Goal: Complete application form: Complete application form

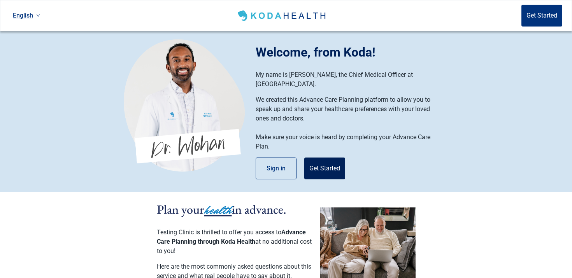
click at [332, 157] on button "Get Started" at bounding box center [324, 168] width 41 height 22
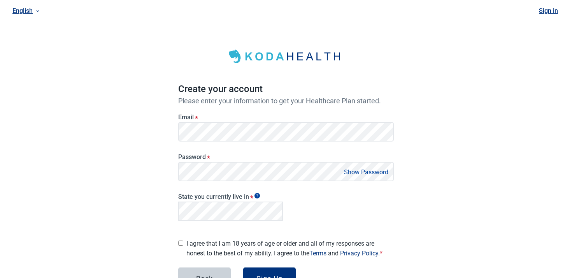
click at [200, 119] on label "Email *" at bounding box center [286, 116] width 216 height 7
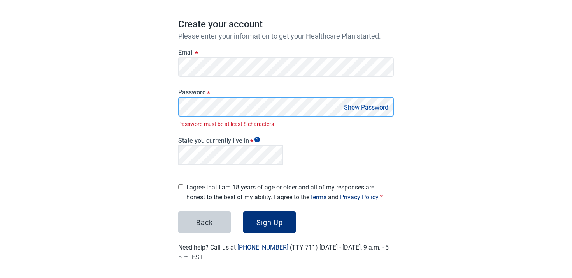
scroll to position [56, 0]
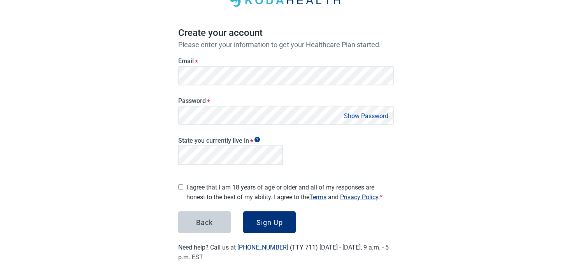
click at [188, 185] on label "I agree that I am 18 years of age or older and all of my responses are honest t…" at bounding box center [289, 191] width 207 height 19
click at [273, 218] on div "Sign Up" at bounding box center [269, 222] width 26 height 8
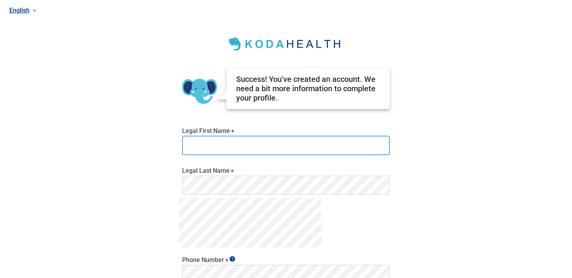
click at [246, 146] on input "Legal First Name *" at bounding box center [286, 144] width 208 height 19
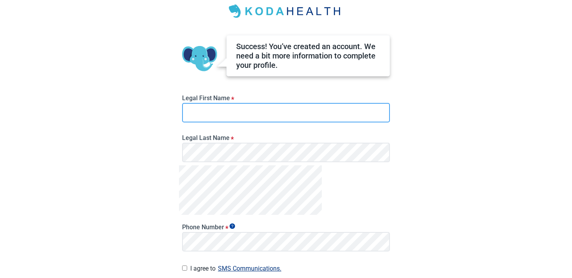
scroll to position [33, 0]
type input "*"
type input "*******"
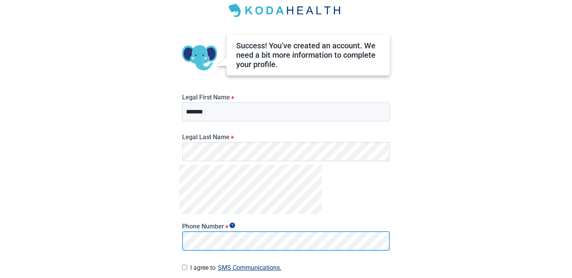
scroll to position [101, 0]
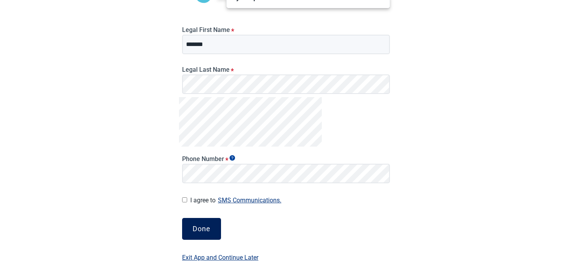
click at [207, 235] on button "Done" at bounding box center [201, 229] width 39 height 22
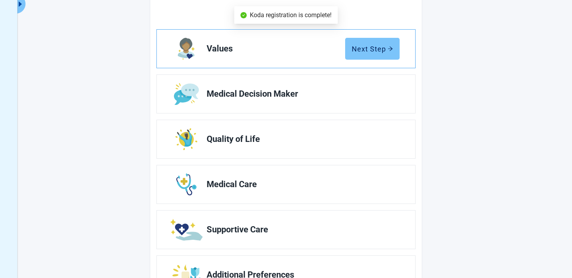
click at [357, 47] on div "Next Step" at bounding box center [372, 49] width 41 height 8
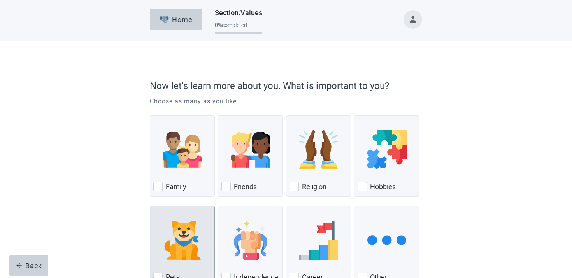
scroll to position [57, 0]
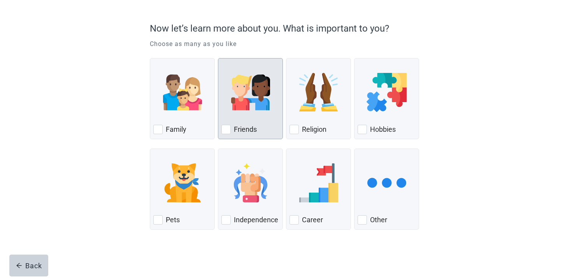
click at [234, 116] on div "Friends, checkbox, not checked" at bounding box center [250, 91] width 58 height 61
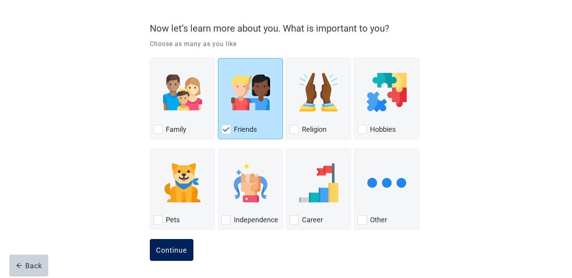
click at [169, 256] on button "Continue" at bounding box center [172, 250] width 44 height 22
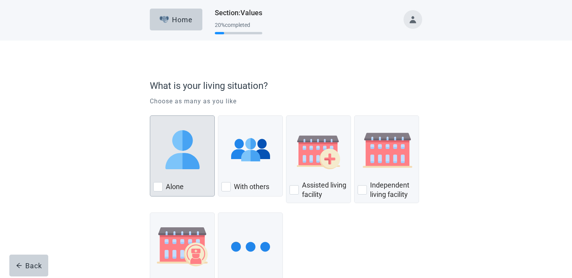
click at [188, 156] on img "Alone, checkbox, not checked" at bounding box center [182, 149] width 39 height 39
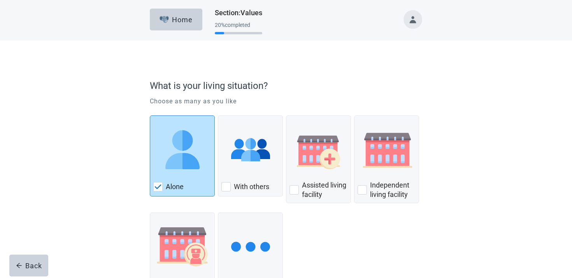
scroll to position [63, 0]
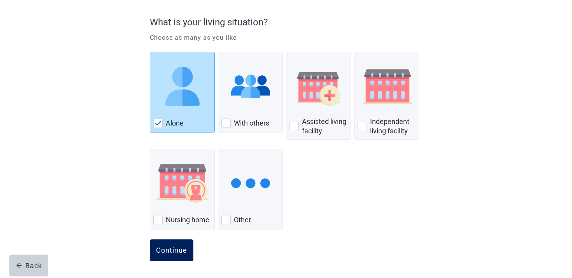
click at [183, 251] on div "Continue" at bounding box center [171, 250] width 31 height 8
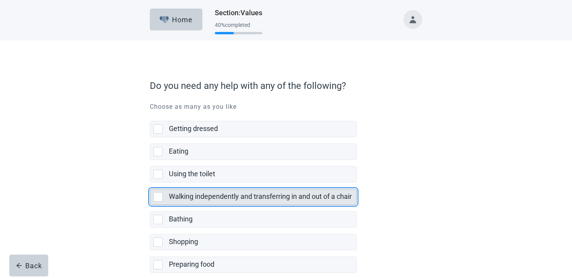
click at [205, 190] on div "Walking independently and transferring in and out of a chair" at bounding box center [263, 197] width 188 height 16
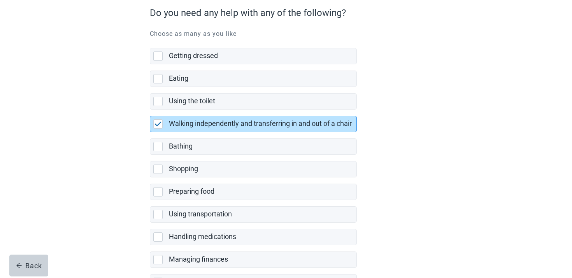
scroll to position [153, 0]
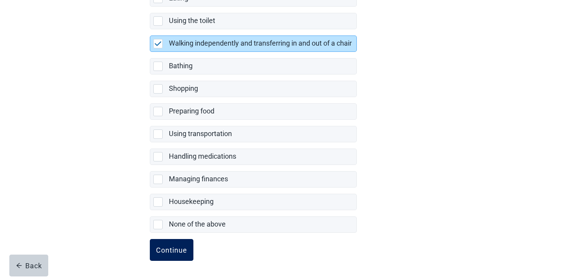
click at [177, 241] on button "Continue" at bounding box center [172, 250] width 44 height 22
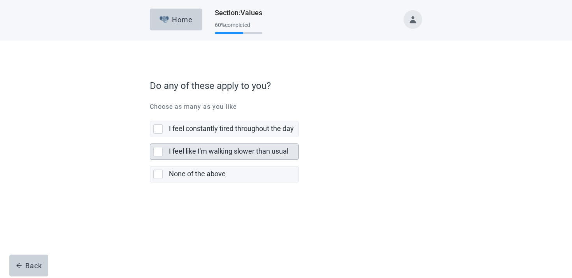
click at [218, 151] on label "I feel like I'm walking slower than usual" at bounding box center [228, 151] width 119 height 8
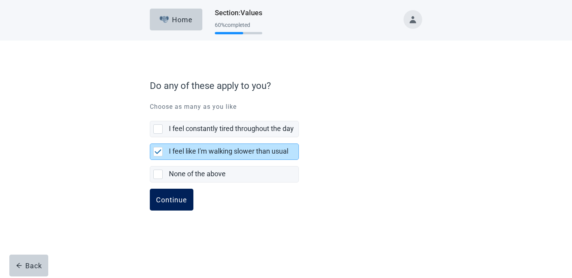
click at [181, 206] on button "Continue" at bounding box center [172, 199] width 44 height 22
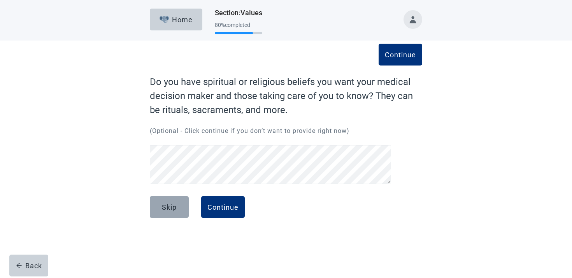
click at [171, 207] on div "Skip" at bounding box center [169, 207] width 15 height 8
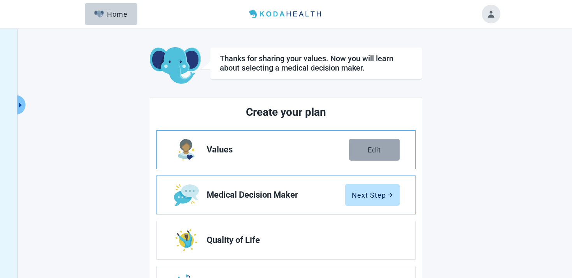
click at [381, 151] on div "Edit" at bounding box center [374, 150] width 13 height 8
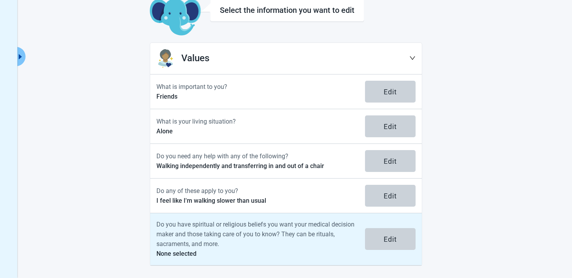
click at [208, 234] on p "Do you have spiritual or religious beliefs you want your medical decision maker…" at bounding box center [255, 233] width 199 height 29
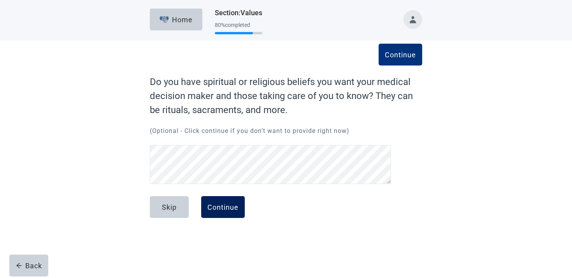
click at [224, 208] on div "Continue" at bounding box center [222, 207] width 31 height 8
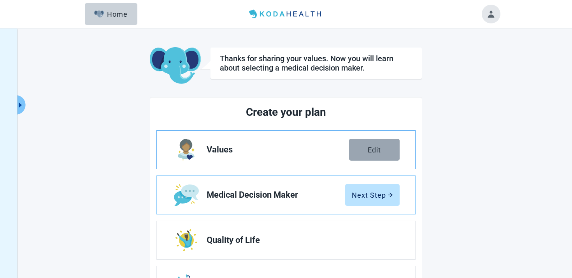
click at [387, 157] on button "Edit" at bounding box center [374, 150] width 51 height 22
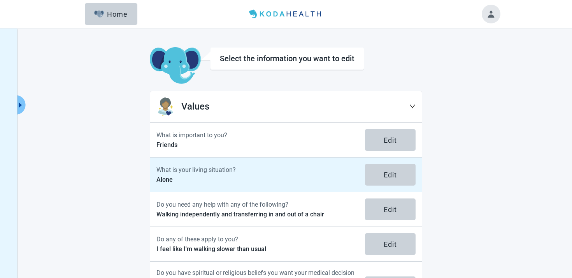
scroll to position [48, 0]
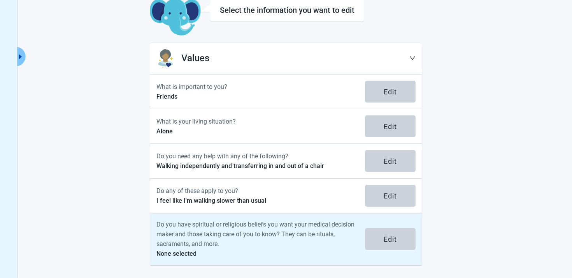
click at [224, 233] on p "Do you have spiritual or religious beliefs you want your medical decision maker…" at bounding box center [255, 233] width 199 height 29
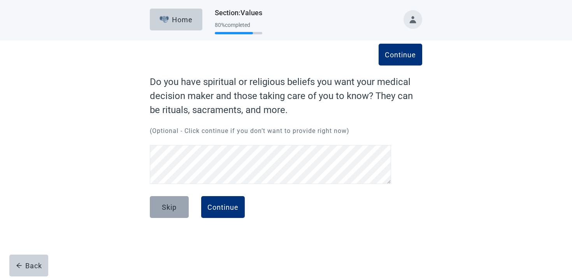
click at [166, 210] on div "Skip" at bounding box center [169, 207] width 15 height 8
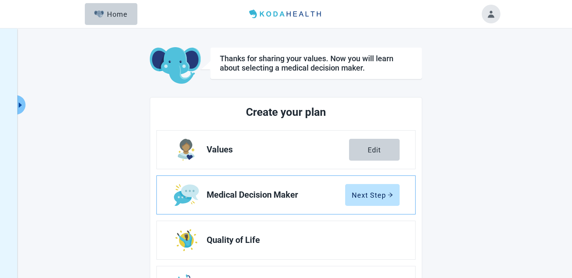
click at [401, 193] on link "Medical Decision Maker Next Step" at bounding box center [286, 195] width 258 height 38
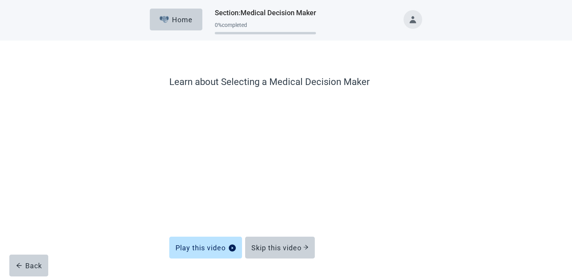
scroll to position [23, 0]
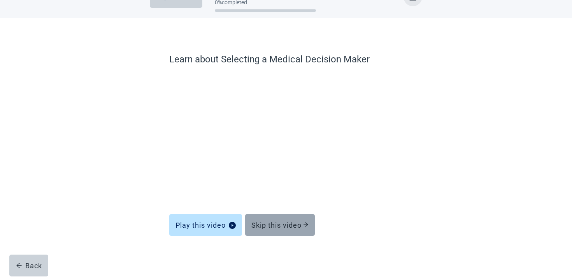
click at [269, 223] on div "Skip this video" at bounding box center [279, 225] width 57 height 8
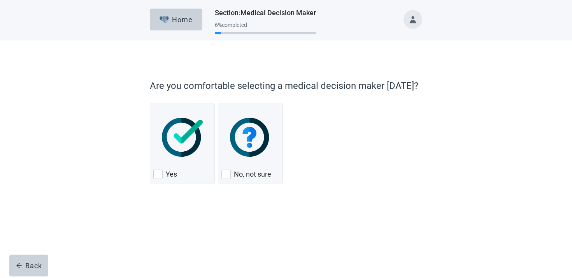
click at [149, 112] on div "Are you comfortable selecting a medical decision maker [DATE]? Yes No, not sure…" at bounding box center [286, 144] width 327 height 176
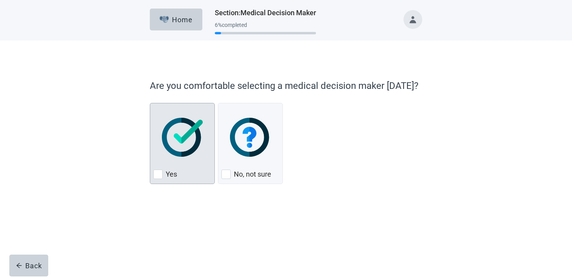
click at [160, 119] on div "Yes, checkbox, not checked" at bounding box center [182, 136] width 58 height 61
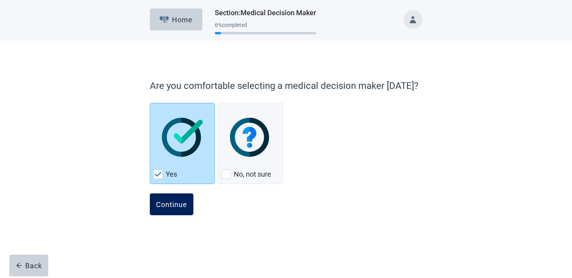
click at [177, 199] on button "Continue" at bounding box center [172, 204] width 44 height 22
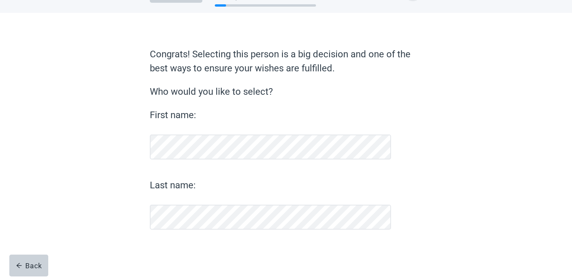
scroll to position [28, 0]
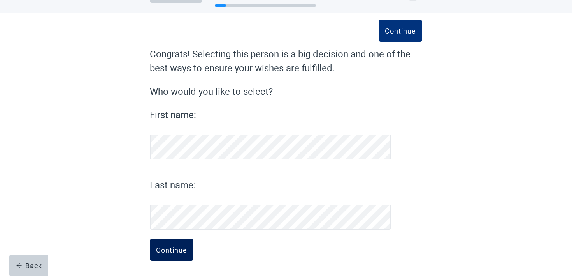
click at [162, 251] on div "Continue" at bounding box center [171, 250] width 31 height 8
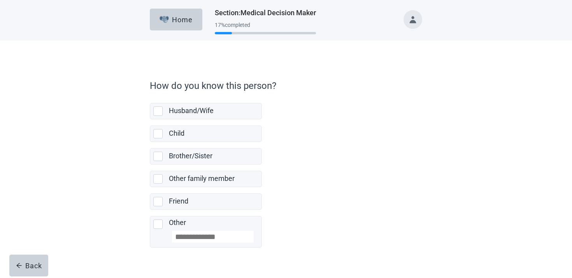
scroll to position [15, 0]
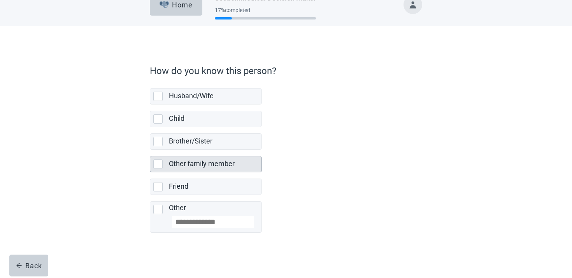
click at [207, 156] on div "Other family member" at bounding box center [215, 164] width 93 height 16
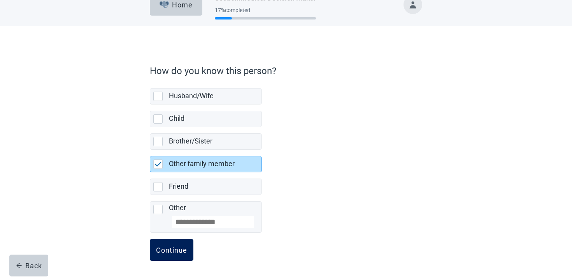
click at [171, 256] on button "Continue" at bounding box center [172, 250] width 44 height 22
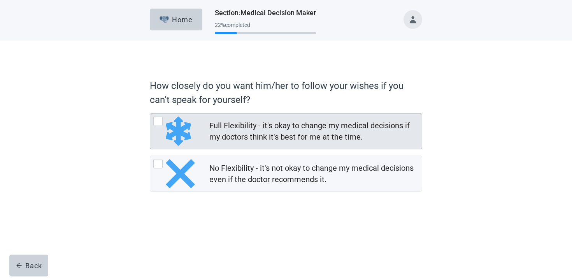
click at [225, 135] on div "Full Flexibility - it's okay to change my medical decisions if my doctors think…" at bounding box center [313, 131] width 208 height 23
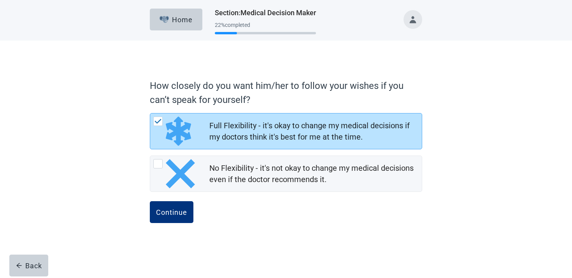
click at [178, 199] on form "How closely do you want him/her to follow your wishes if you can’t speak for yo…" at bounding box center [286, 157] width 272 height 165
click at [178, 206] on button "Continue" at bounding box center [172, 212] width 44 height 22
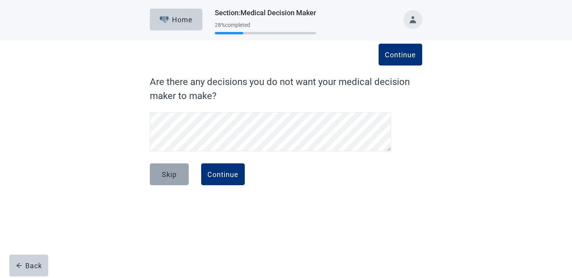
click at [176, 178] on div "Skip" at bounding box center [169, 174] width 15 height 8
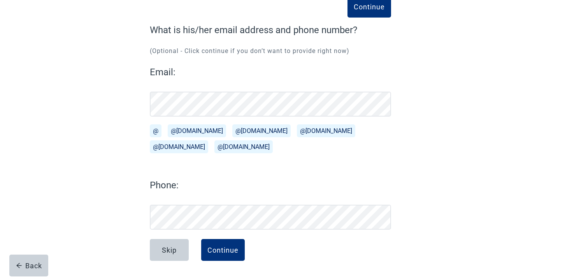
scroll to position [52, 0]
click at [162, 251] on div "Skip" at bounding box center [169, 250] width 15 height 8
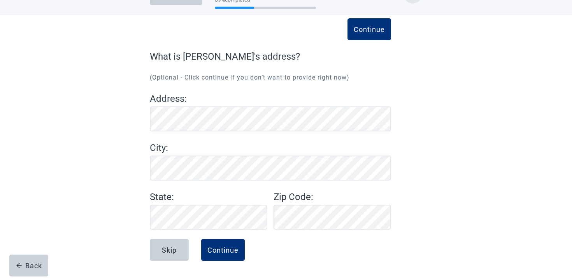
scroll to position [25, 0]
click at [168, 246] on div "Skip" at bounding box center [169, 250] width 15 height 8
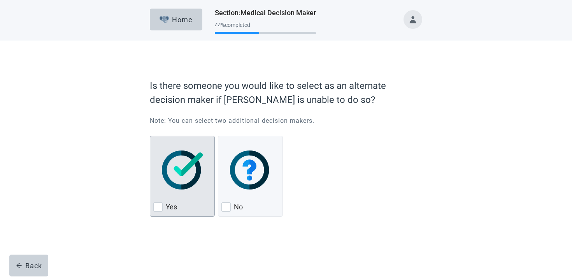
click at [196, 150] on img "Yes, checkbox, not checked" at bounding box center [182, 169] width 41 height 39
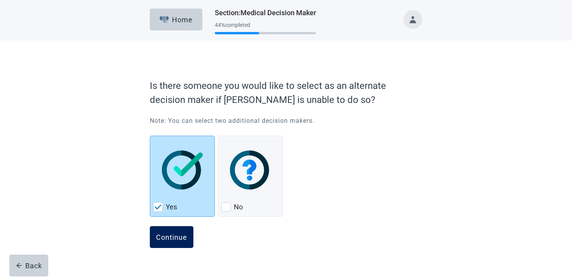
click at [165, 237] on div "Continue" at bounding box center [171, 237] width 31 height 8
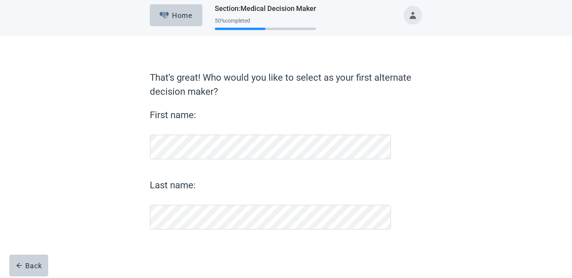
scroll to position [4, 0]
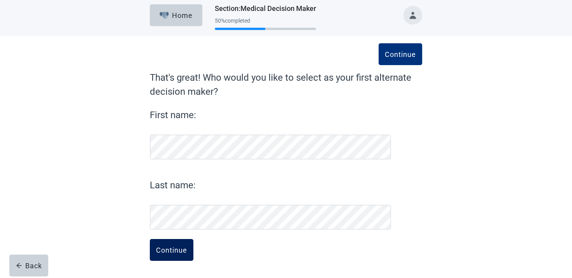
click at [182, 246] on div "Continue" at bounding box center [171, 250] width 31 height 8
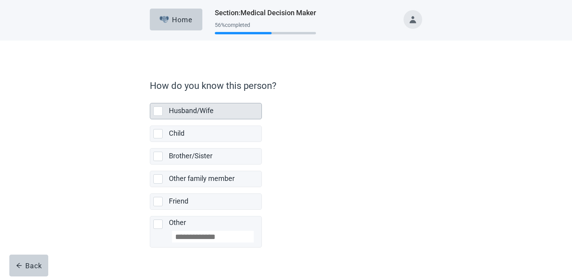
click at [202, 117] on div "Husband/Wife" at bounding box center [215, 111] width 93 height 16
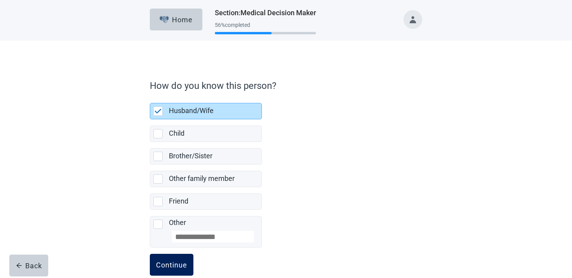
click at [177, 267] on div "Continue" at bounding box center [171, 264] width 31 height 8
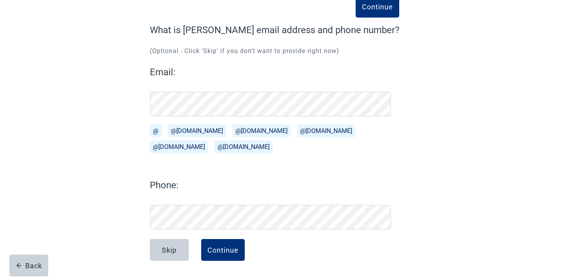
scroll to position [52, 0]
click at [174, 247] on div "Skip" at bounding box center [169, 250] width 15 height 8
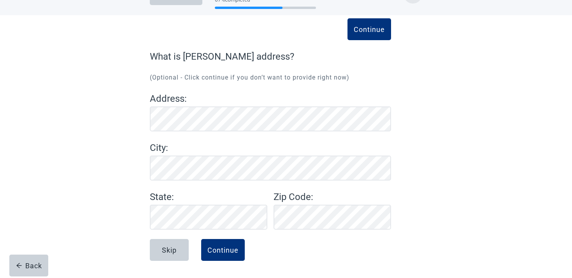
scroll to position [25, 0]
click at [172, 244] on button "Skip" at bounding box center [169, 250] width 39 height 22
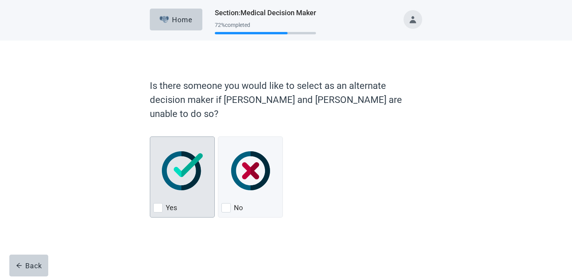
click at [190, 155] on img "Yes, checkbox, not checked" at bounding box center [182, 170] width 41 height 39
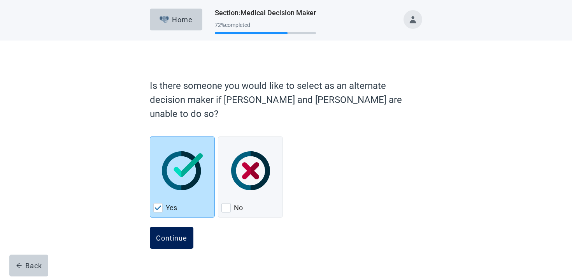
click at [168, 234] on div "Continue" at bounding box center [171, 238] width 31 height 8
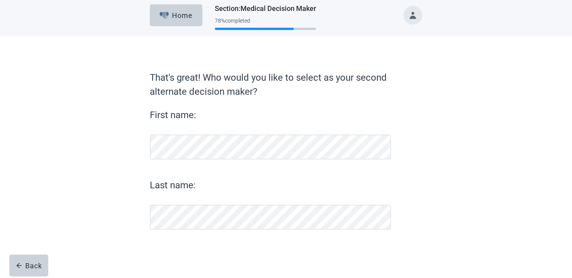
scroll to position [4, 0]
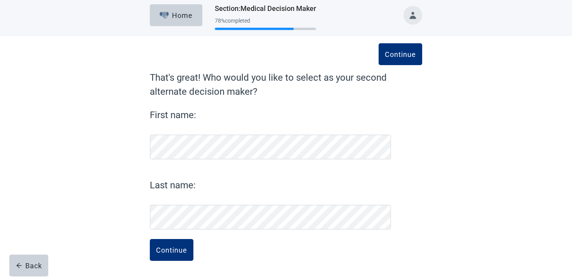
click at [150, 239] on button "Continue" at bounding box center [172, 250] width 44 height 22
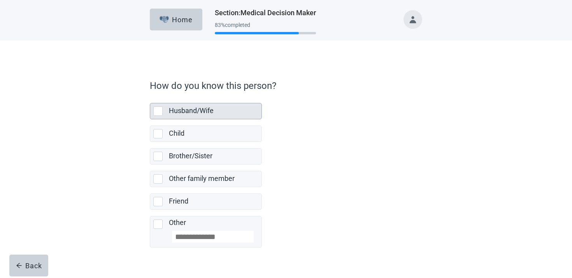
click at [196, 116] on div "Husband/Wife" at bounding box center [215, 111] width 93 height 16
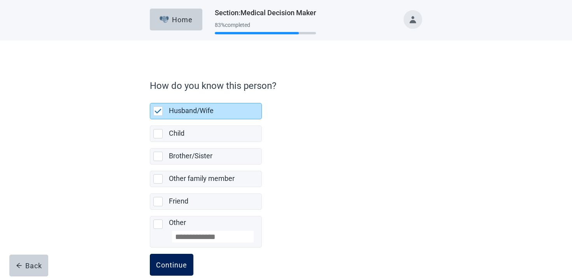
click at [184, 265] on div "Continue" at bounding box center [171, 264] width 31 height 8
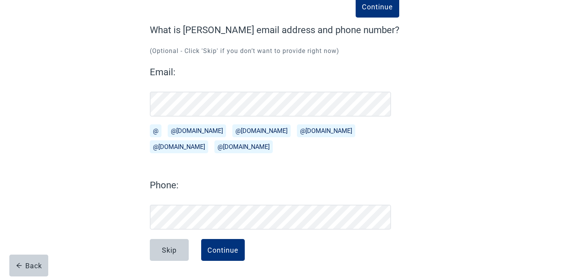
scroll to position [52, 0]
click at [229, 244] on button "Continue" at bounding box center [223, 250] width 44 height 22
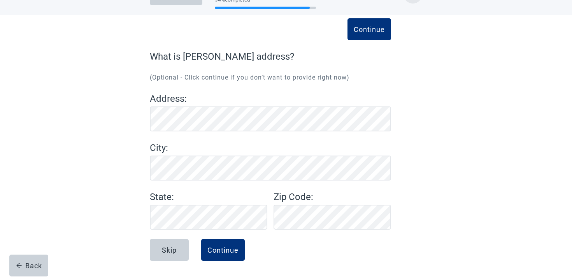
scroll to position [25, 0]
click at [215, 245] on button "Continue" at bounding box center [223, 250] width 44 height 22
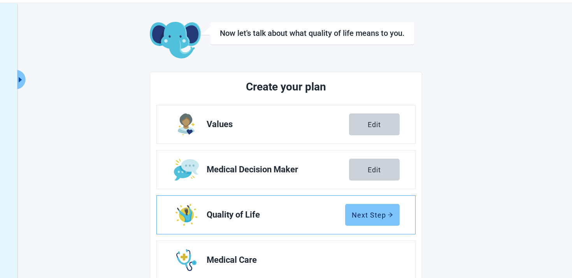
click at [362, 214] on div "Next Step" at bounding box center [372, 215] width 41 height 8
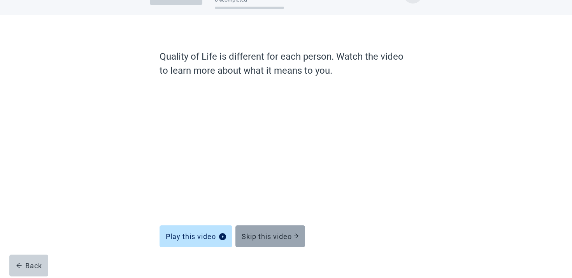
click at [269, 238] on div "Skip this video" at bounding box center [270, 236] width 57 height 8
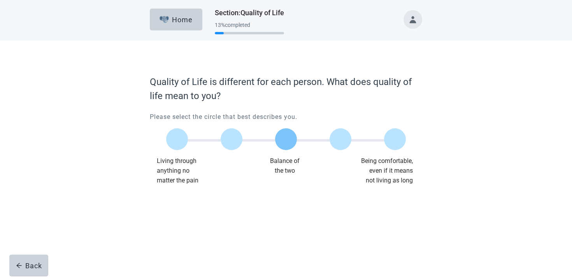
click at [286, 136] on label "Main content" at bounding box center [286, 139] width 22 height 22
click at [161, 206] on button "Continue" at bounding box center [172, 201] width 44 height 22
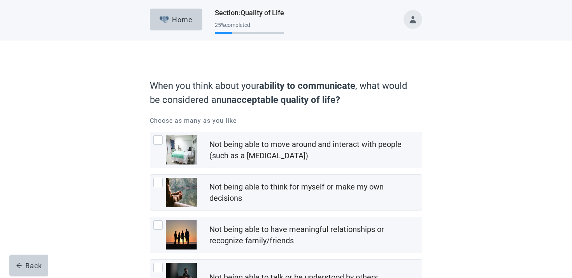
scroll to position [108, 0]
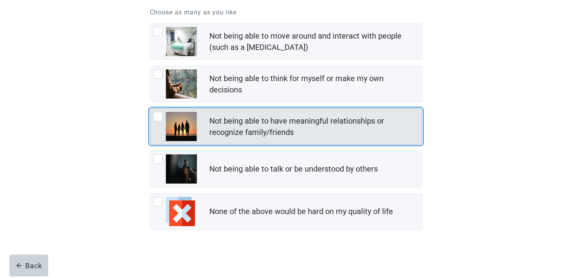
click at [186, 142] on div "Not being able to have meaningful relationships or recognize family/friends" at bounding box center [286, 126] width 272 height 35
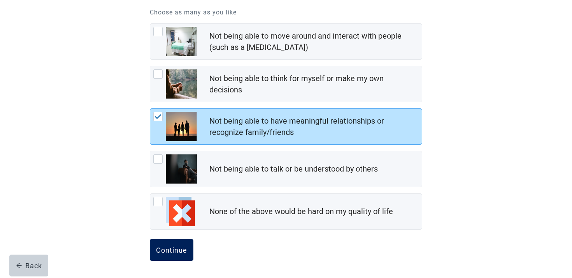
click at [171, 246] on div "Continue" at bounding box center [171, 250] width 31 height 8
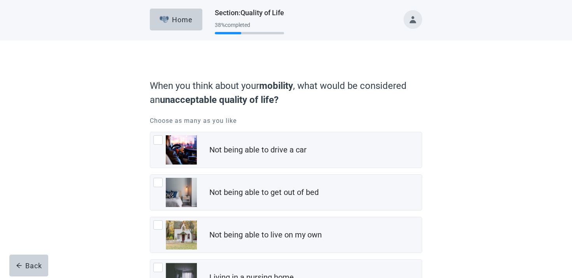
click at [191, 169] on div "Not being able to drive a car Not being able to get out of bed Not being able t…" at bounding box center [286, 235] width 272 height 206
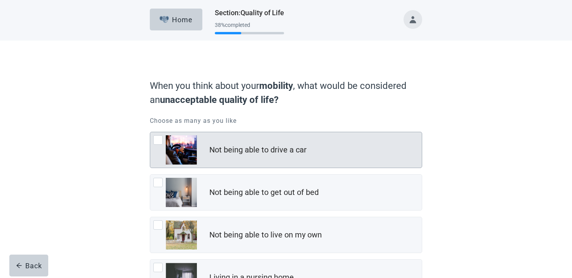
click at [190, 149] on img "Not being able to drive a car, checkbox, not checked" at bounding box center [181, 149] width 31 height 29
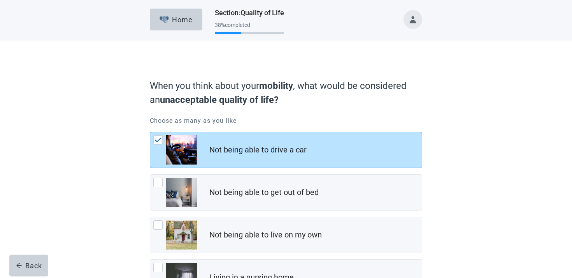
scroll to position [108, 0]
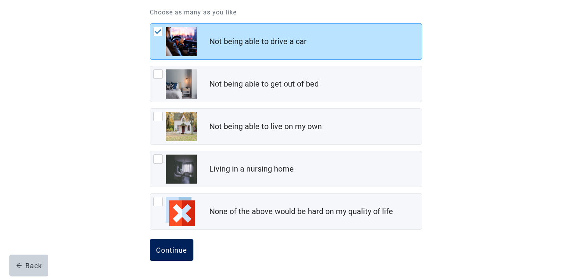
click at [177, 250] on div "Continue" at bounding box center [171, 250] width 31 height 8
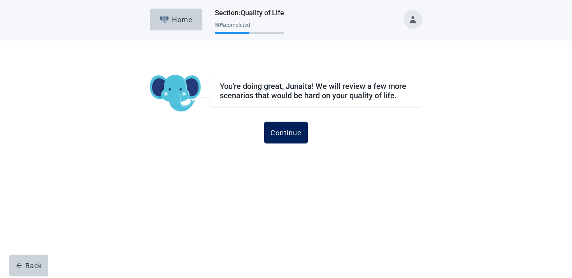
click at [287, 134] on div "Continue" at bounding box center [286, 132] width 31 height 8
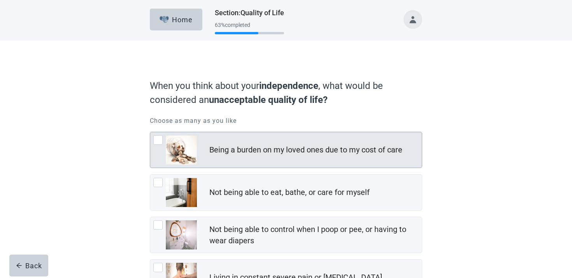
click at [283, 144] on div "Being a burden on my loved ones due to my cost of care" at bounding box center [315, 150] width 213 height 16
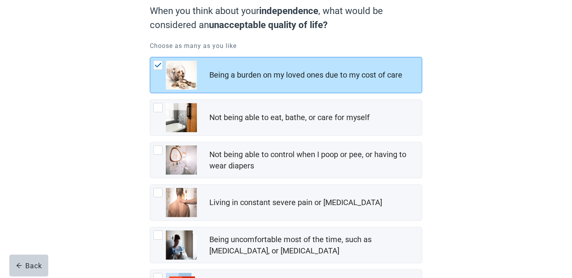
scroll to position [151, 0]
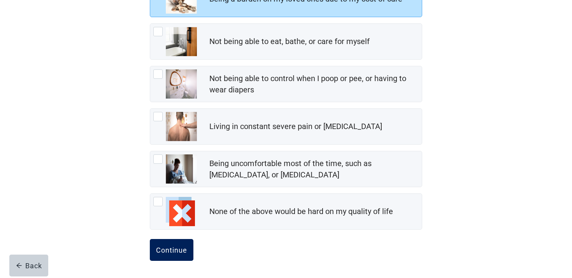
click at [184, 246] on div "Continue" at bounding box center [171, 250] width 31 height 8
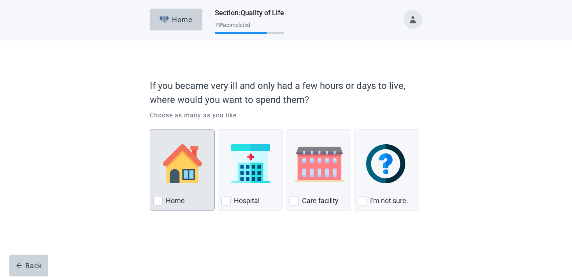
click at [195, 174] on img "Home, checkbox, not checked" at bounding box center [182, 163] width 39 height 39
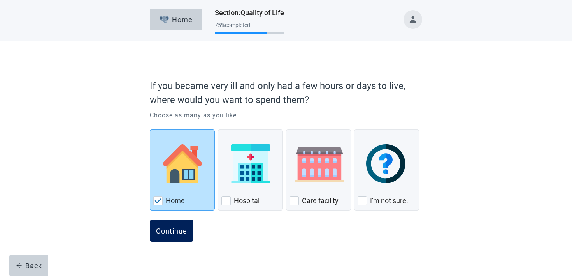
click at [176, 239] on button "Continue" at bounding box center [172, 231] width 44 height 22
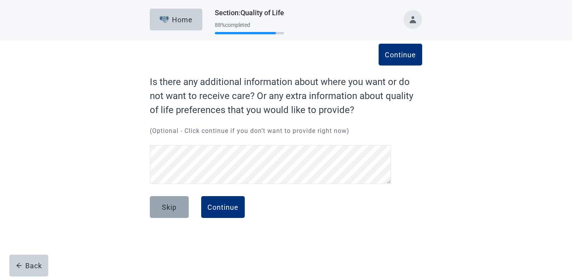
click at [176, 208] on div "Skip" at bounding box center [169, 207] width 15 height 8
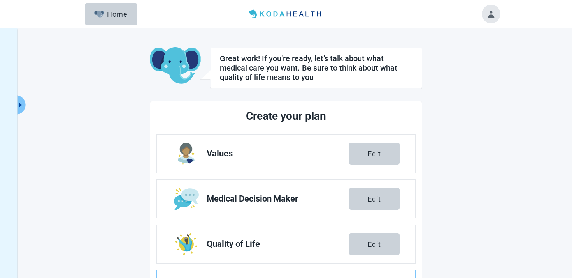
scroll to position [140, 0]
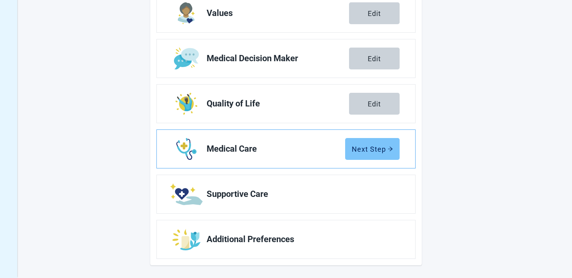
click at [373, 149] on div "Next Step" at bounding box center [372, 149] width 41 height 8
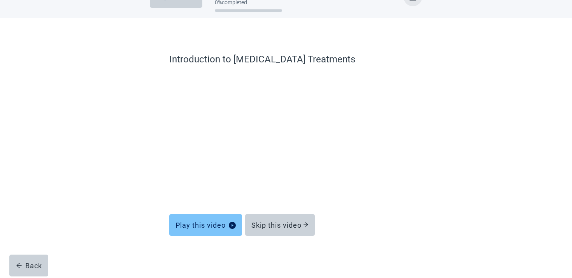
scroll to position [23, 0]
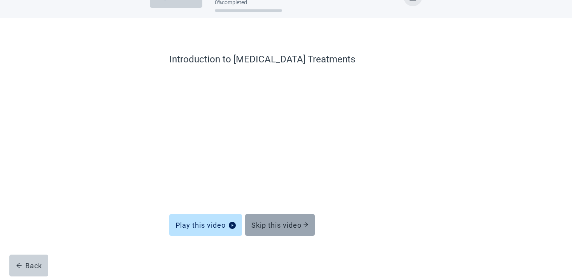
click at [274, 216] on button "Skip this video" at bounding box center [280, 225] width 70 height 22
click at [271, 222] on div "Skip this video" at bounding box center [279, 225] width 57 height 8
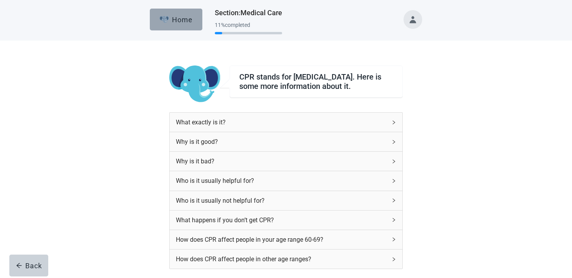
click at [179, 24] on button "Home" at bounding box center [176, 20] width 53 height 22
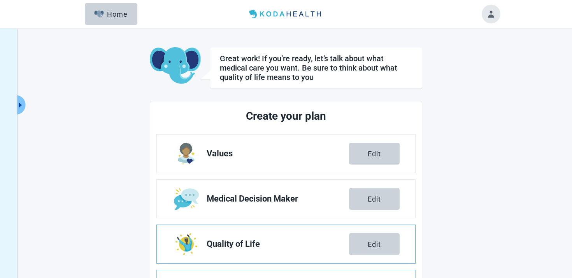
scroll to position [55, 0]
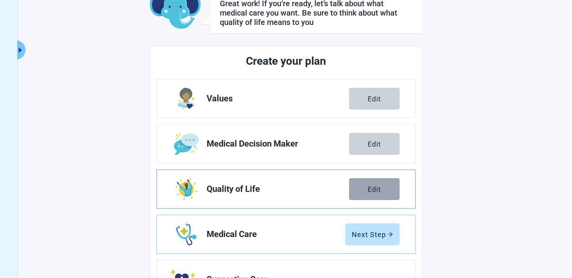
click at [380, 193] on button "Edit" at bounding box center [374, 189] width 51 height 22
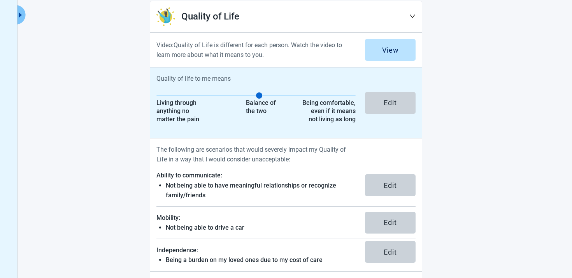
scroll to position [183, 0]
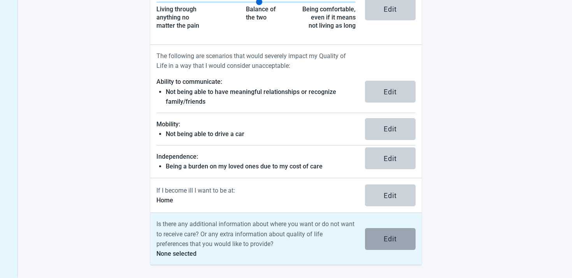
click at [372, 242] on button "Edit" at bounding box center [390, 239] width 51 height 22
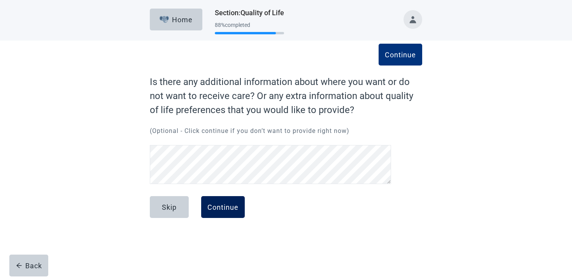
click at [209, 201] on button "Continue" at bounding box center [223, 207] width 44 height 22
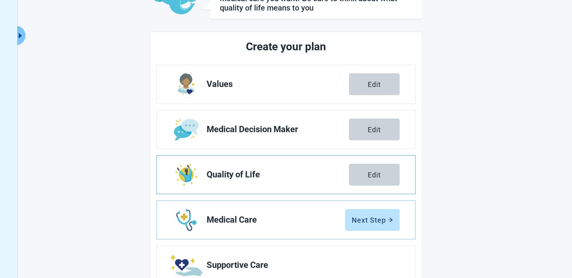
scroll to position [140, 0]
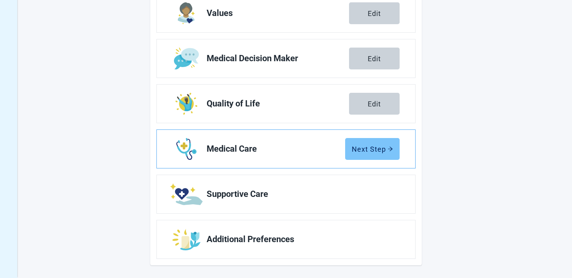
click at [360, 141] on button "Next Step" at bounding box center [372, 149] width 54 height 22
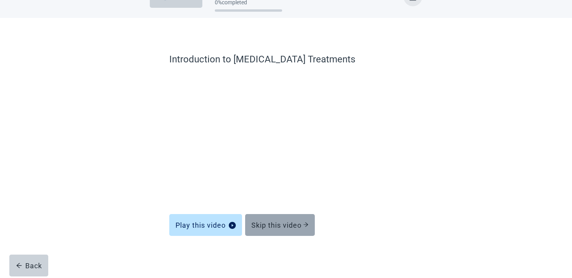
scroll to position [23, 0]
click at [283, 218] on button "Skip this video" at bounding box center [280, 225] width 70 height 22
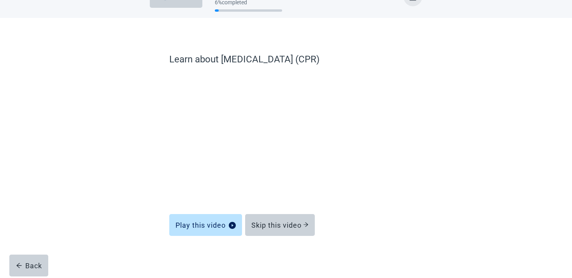
click at [283, 218] on button "Skip this video" at bounding box center [280, 225] width 70 height 22
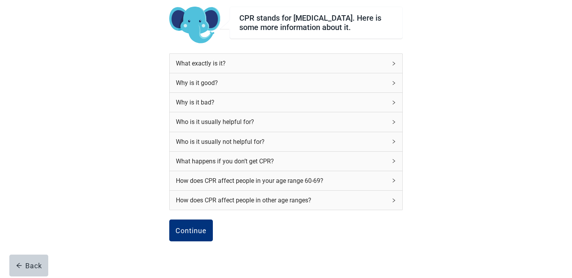
scroll to position [63, 0]
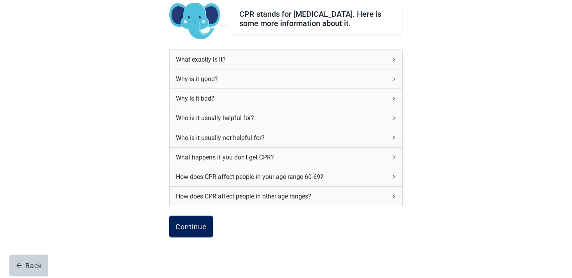
click at [191, 230] on div "Continue" at bounding box center [191, 226] width 31 height 8
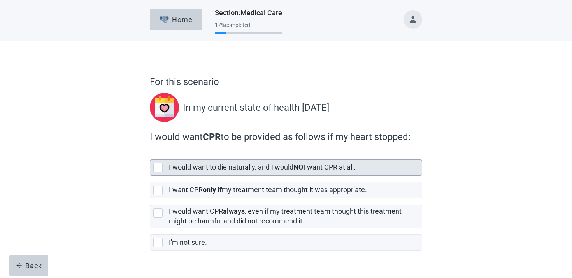
click at [191, 169] on label "I would want to die naturally, and I would NOT want CPR at all." at bounding box center [262, 167] width 187 height 8
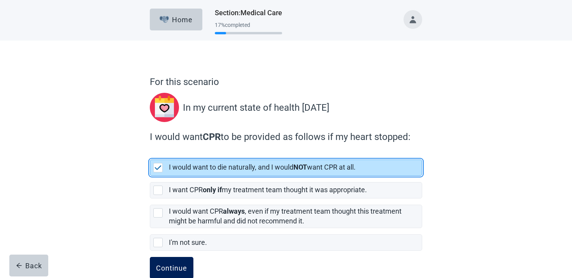
click at [172, 261] on button "Continue" at bounding box center [172, 267] width 44 height 22
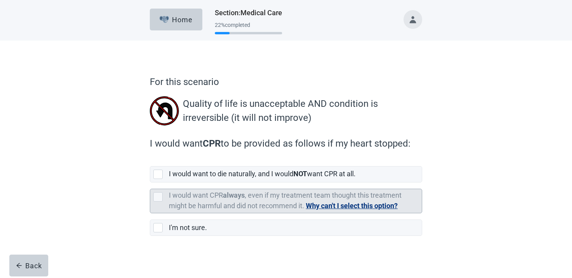
click at [182, 200] on div "I would want CPR always , even if my treatment team thought this treatment migh…" at bounding box center [293, 200] width 248 height 21
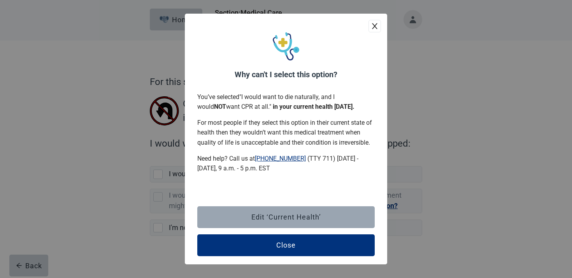
click at [214, 210] on button "Edit ‘Current Health’" at bounding box center [285, 217] width 177 height 22
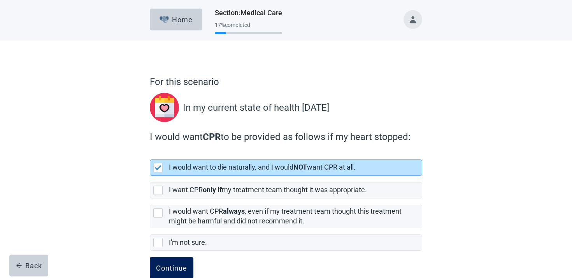
click at [179, 272] on button "Continue" at bounding box center [172, 267] width 44 height 22
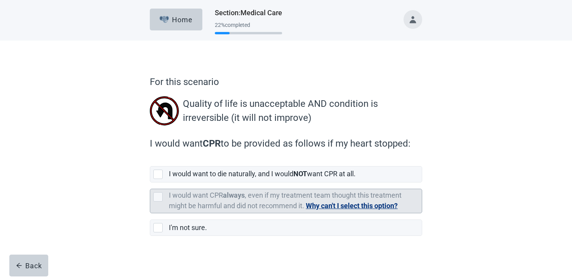
click at [279, 208] on label "I would want CPR always , even if my treatment team thought this treatment migh…" at bounding box center [285, 200] width 233 height 19
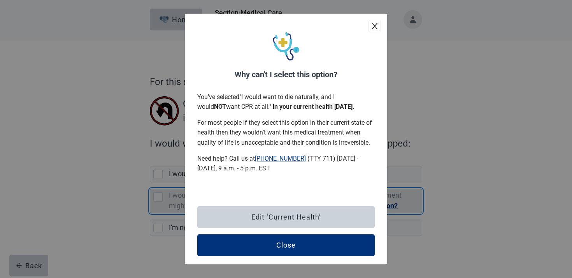
click at [279, 208] on button "Edit ‘Current Health’" at bounding box center [285, 217] width 177 height 22
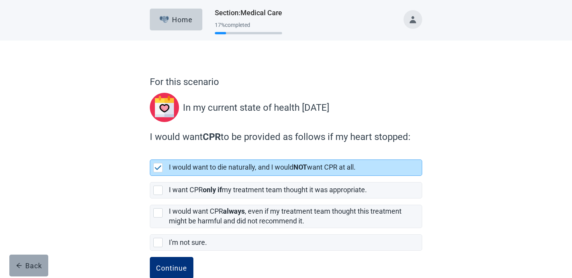
click at [33, 263] on div "Back" at bounding box center [29, 265] width 26 height 8
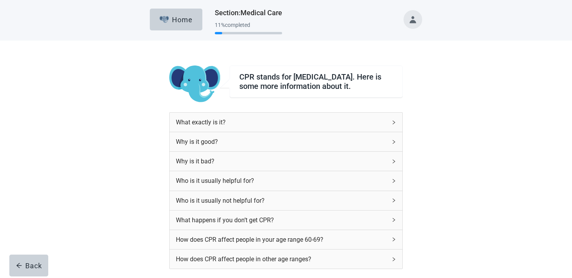
scroll to position [98, 0]
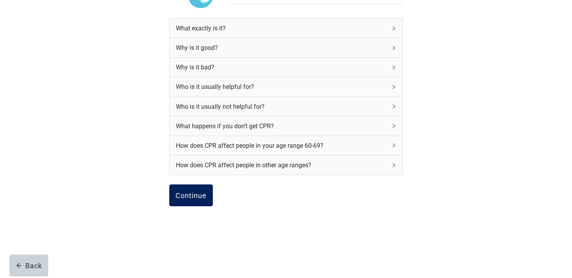
click at [206, 196] on div "Continue" at bounding box center [191, 195] width 31 height 8
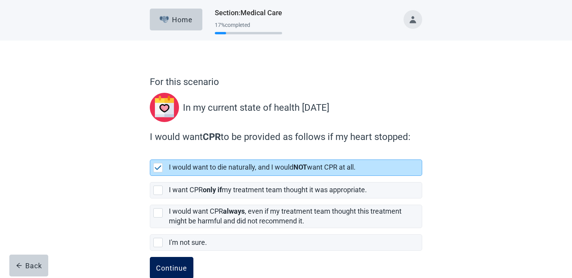
click at [174, 260] on button "Continue" at bounding box center [172, 267] width 44 height 22
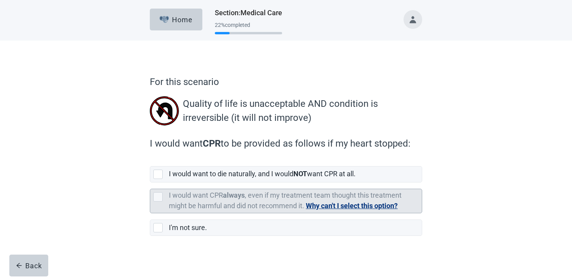
click at [319, 204] on button "Why can't I select this option?" at bounding box center [352, 205] width 92 height 11
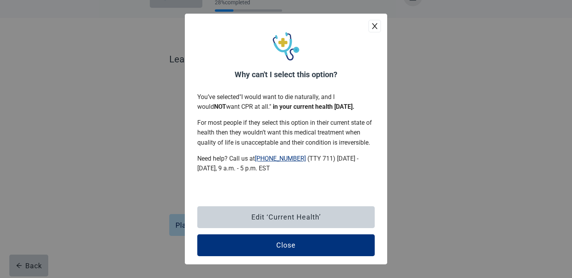
scroll to position [23, 0]
click at [377, 23] on icon "close" at bounding box center [374, 26] width 5 height 6
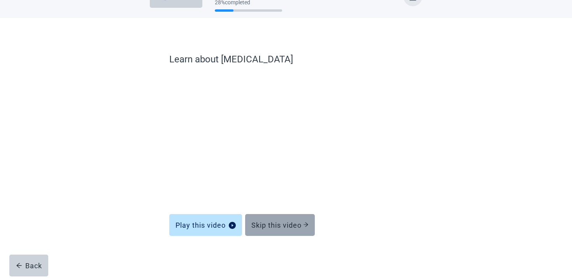
click at [286, 218] on button "Skip this video" at bounding box center [280, 225] width 70 height 22
